Goal: Communication & Community: Answer question/provide support

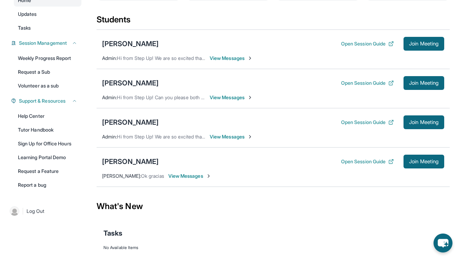
scroll to position [73, 0]
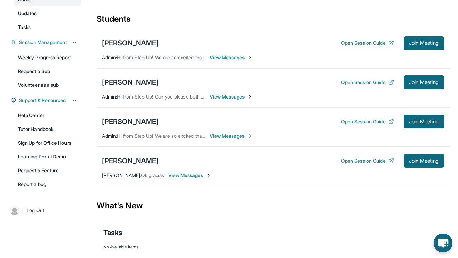
click at [230, 58] on span "View Messages" at bounding box center [231, 57] width 43 height 7
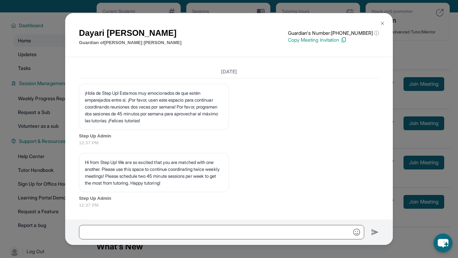
scroll to position [95, 0]
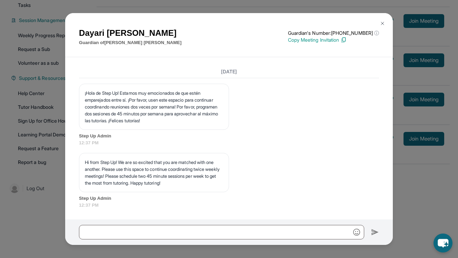
click at [347, 40] on img at bounding box center [343, 40] width 6 height 6
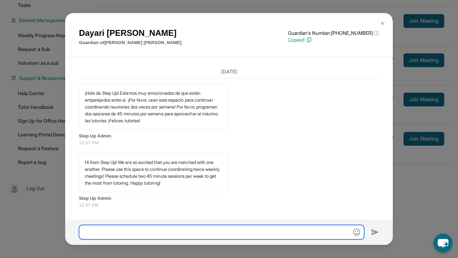
click at [238, 235] on input "text" at bounding box center [221, 232] width 285 height 14
type input "*"
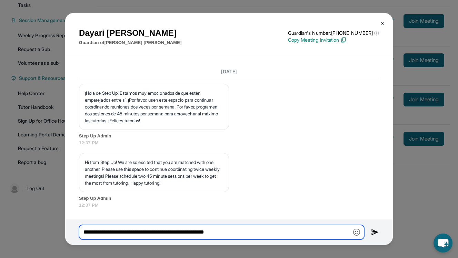
type input "**********"
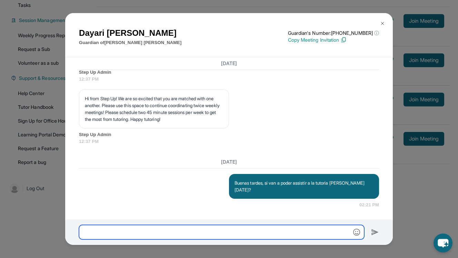
scroll to position [840, 0]
type input "*"
type input "**********"
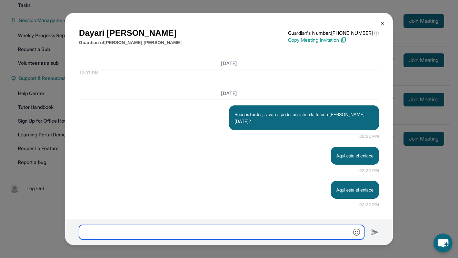
scroll to position [909, 0]
click at [312, 231] on input "text" at bounding box center [221, 232] width 285 height 14
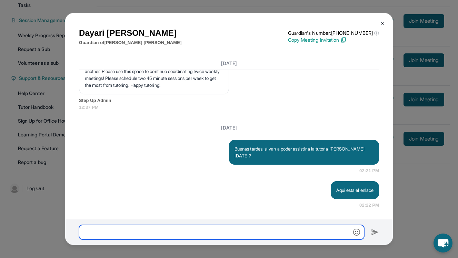
paste input "**********"
type input "**********"
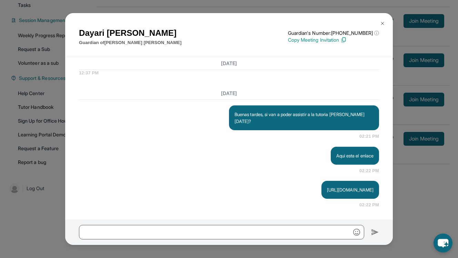
click at [385, 23] on img at bounding box center [383, 24] width 6 height 6
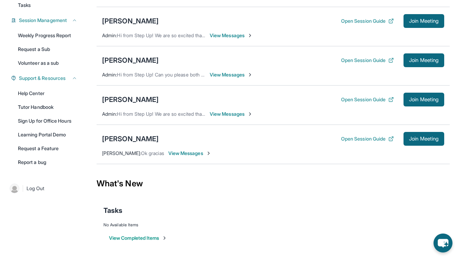
click at [206, 152] on img at bounding box center [209, 154] width 6 height 6
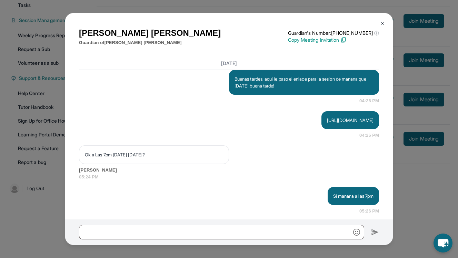
scroll to position [824, 0]
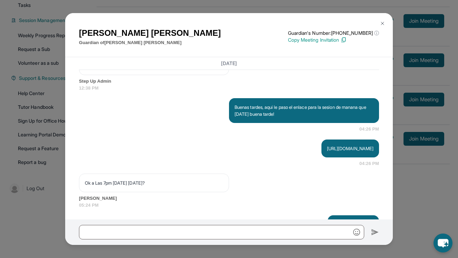
click at [384, 23] on img at bounding box center [383, 24] width 6 height 6
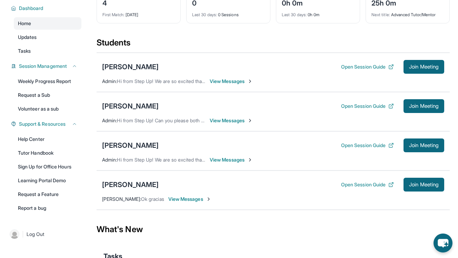
scroll to position [0, 0]
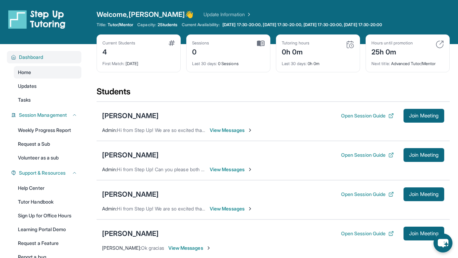
click at [51, 57] on button "Dashboard" at bounding box center [46, 57] width 61 height 7
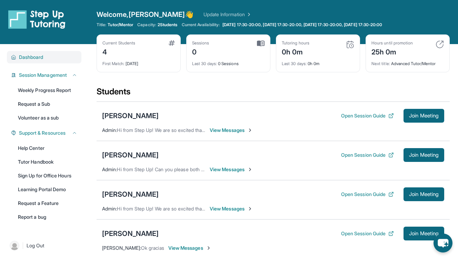
click at [52, 58] on button "Dashboard" at bounding box center [46, 57] width 61 height 7
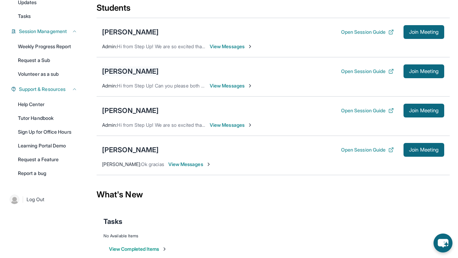
scroll to position [84, 0]
click at [133, 149] on div "[PERSON_NAME]" at bounding box center [130, 150] width 57 height 10
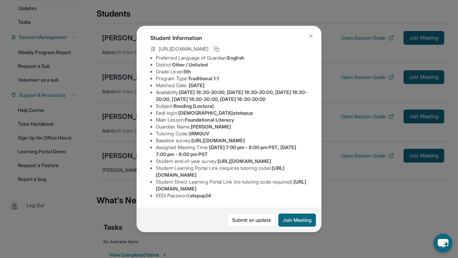
scroll to position [90, 0]
click at [311, 38] on img at bounding box center [311, 36] width 6 height 6
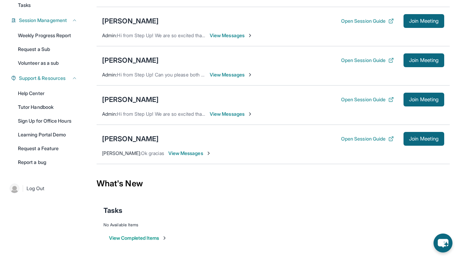
scroll to position [0, 0]
